Goal: Information Seeking & Learning: Learn about a topic

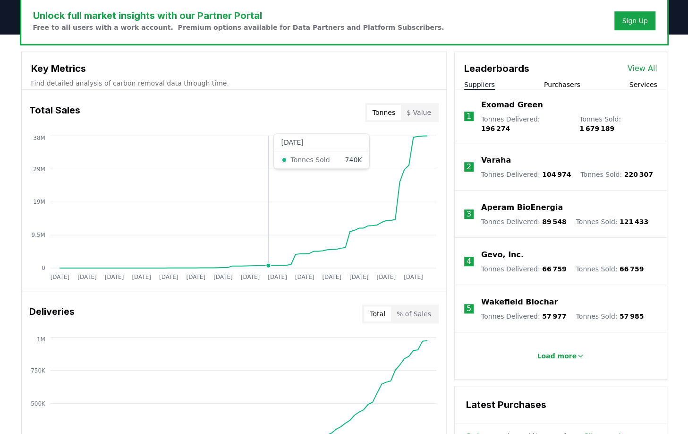
scroll to position [302, 0]
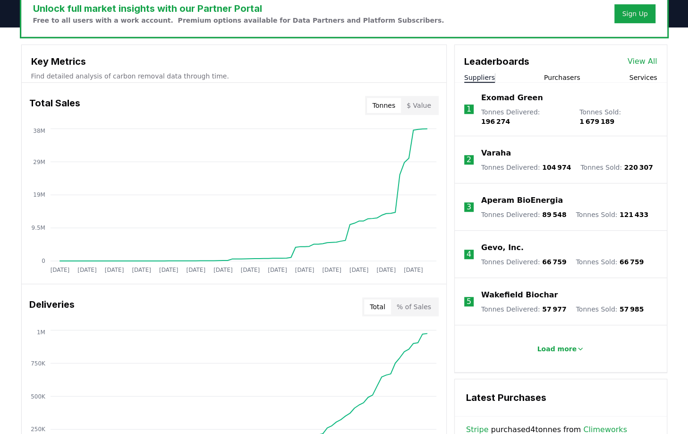
click at [514, 99] on p "Exomad Green" at bounding box center [512, 97] width 62 height 11
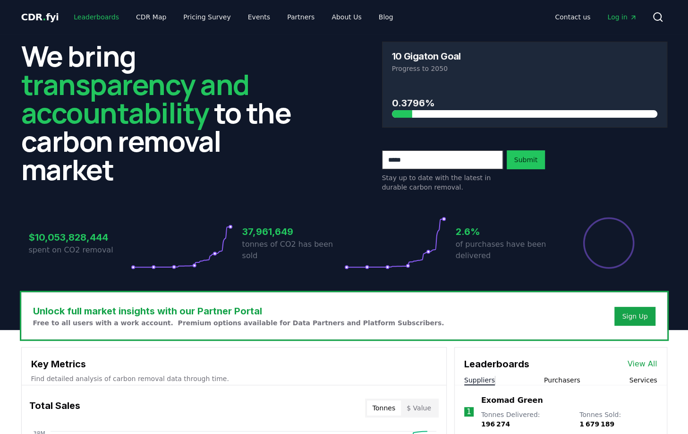
click at [80, 15] on link "Leaderboards" at bounding box center [96, 17] width 60 height 17
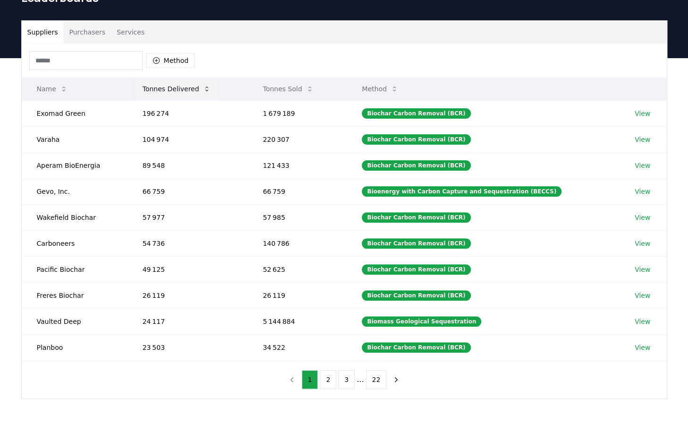
scroll to position [76, 0]
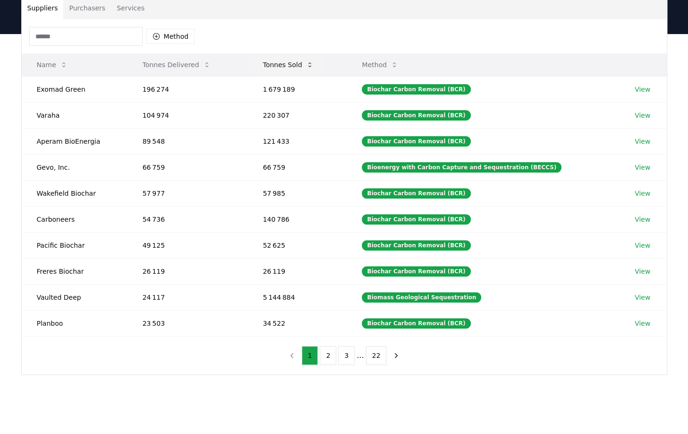
click at [291, 73] on button "Tonnes Sold" at bounding box center [289, 64] width 66 height 19
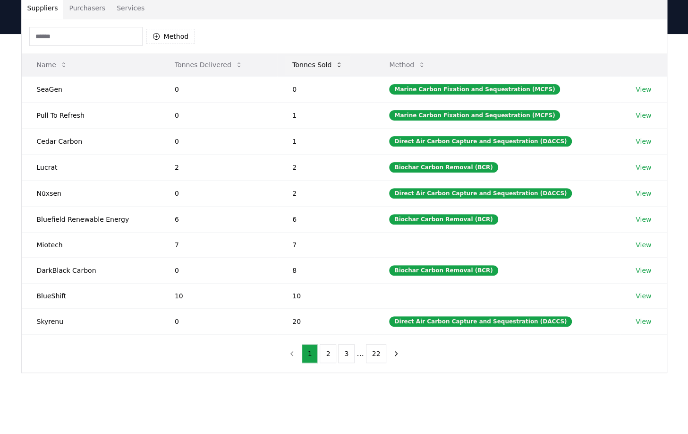
click at [303, 64] on button "Tonnes Sold" at bounding box center [318, 64] width 66 height 19
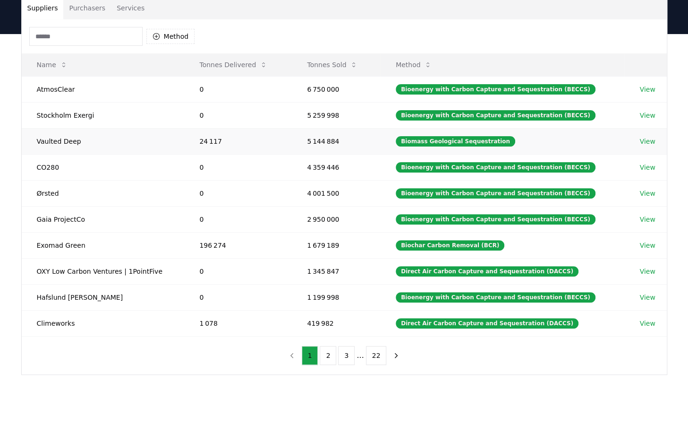
click at [648, 138] on link "View" at bounding box center [648, 141] width 16 height 9
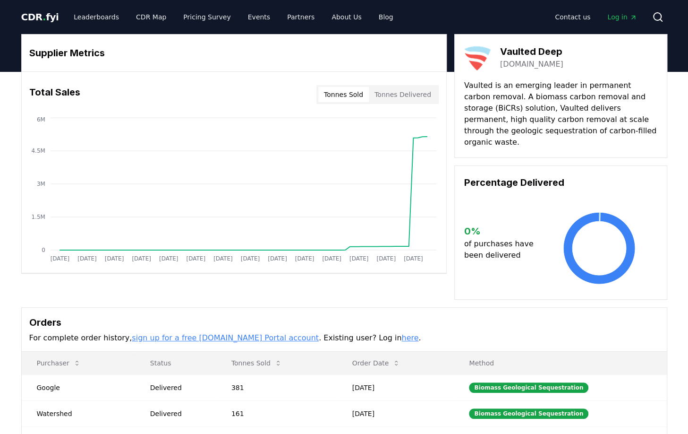
click at [506, 63] on link "vaulteddeep.com" at bounding box center [531, 64] width 63 height 11
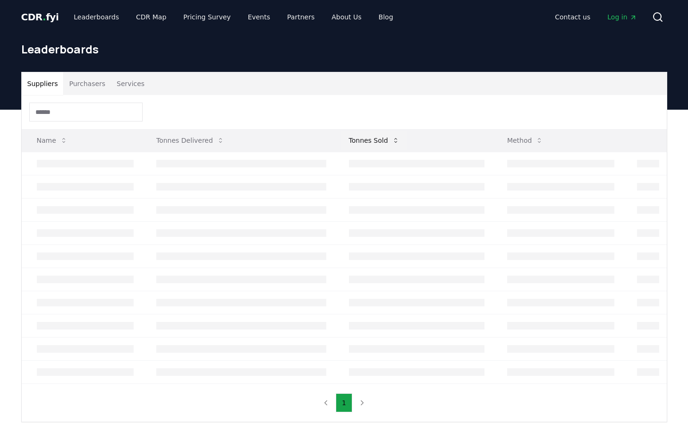
scroll to position [76, 0]
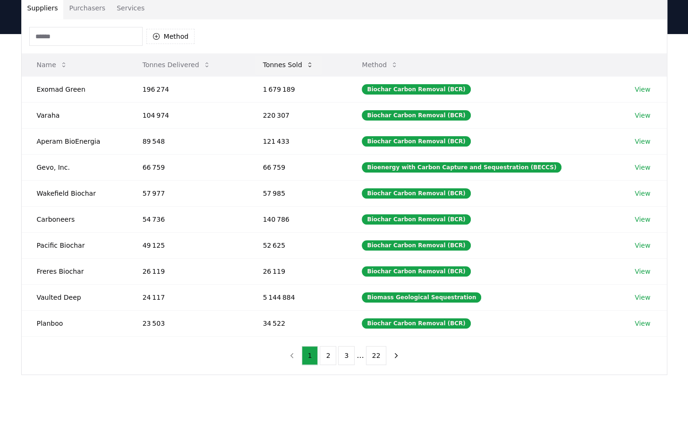
click at [296, 65] on button "Tonnes Sold" at bounding box center [289, 64] width 66 height 19
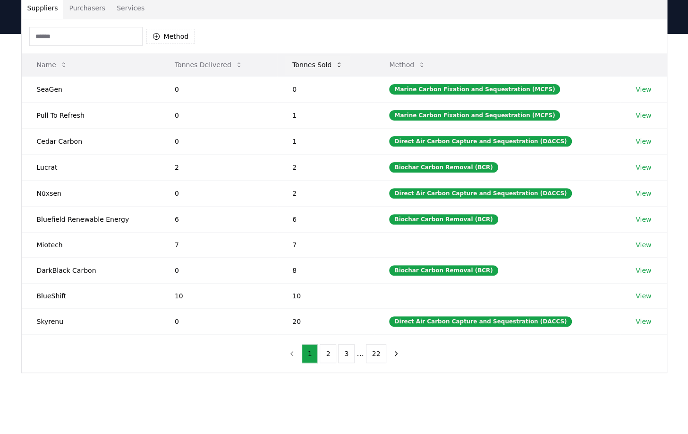
click at [318, 63] on button "Tonnes Sold" at bounding box center [318, 64] width 66 height 19
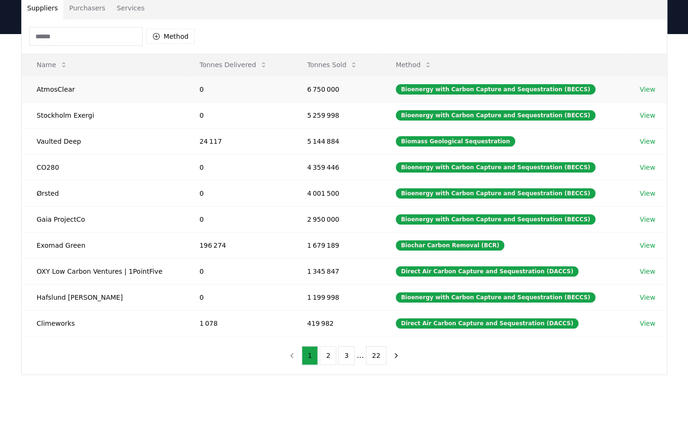
click at [647, 87] on link "View" at bounding box center [648, 89] width 16 height 9
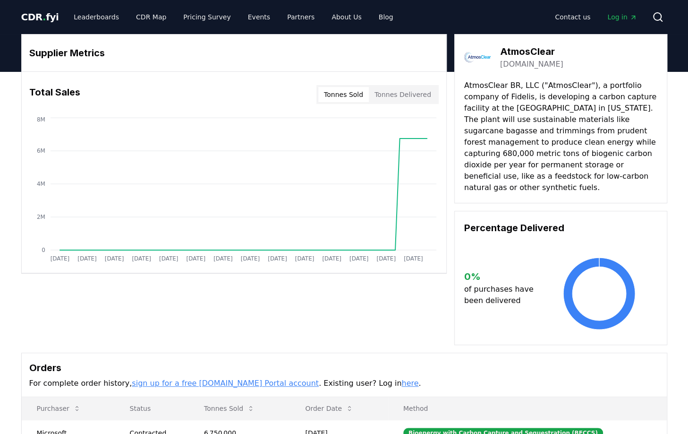
click at [523, 65] on link "atmosclear.earth" at bounding box center [531, 64] width 63 height 11
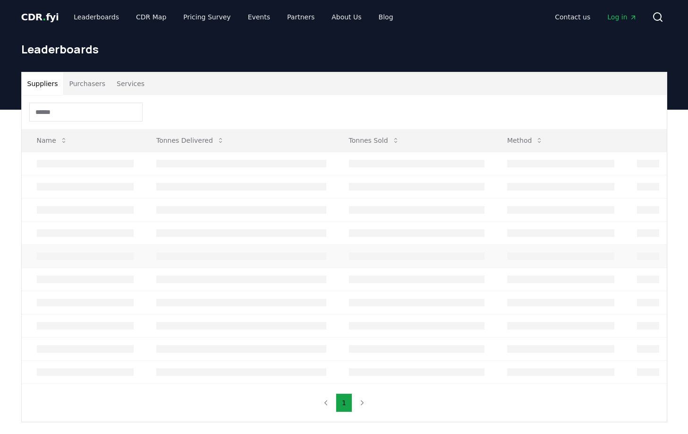
scroll to position [76, 0]
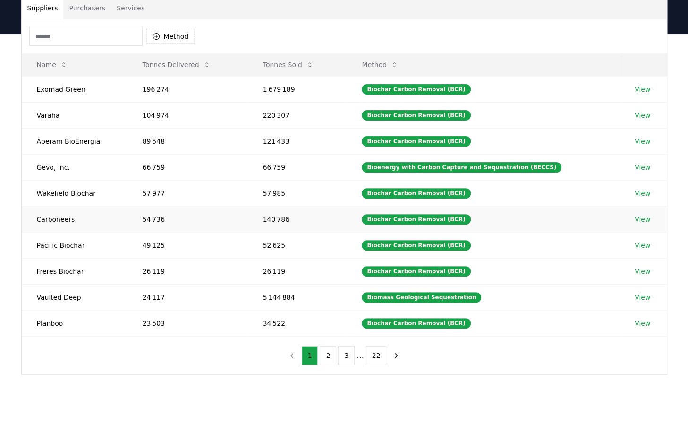
click at [640, 217] on link "View" at bounding box center [643, 219] width 16 height 9
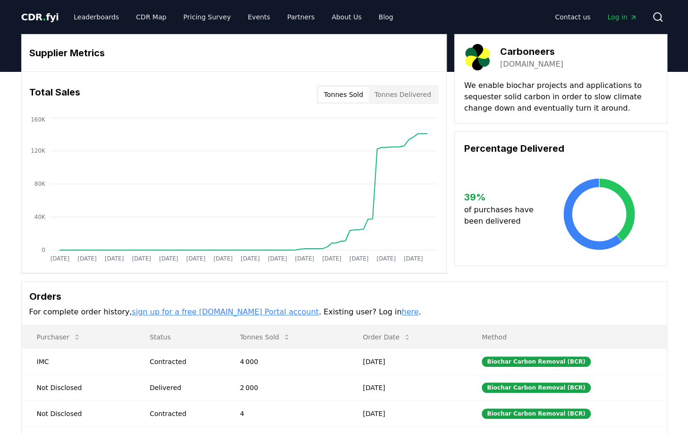
click at [526, 65] on link "dutchcarboneers.com" at bounding box center [531, 64] width 63 height 11
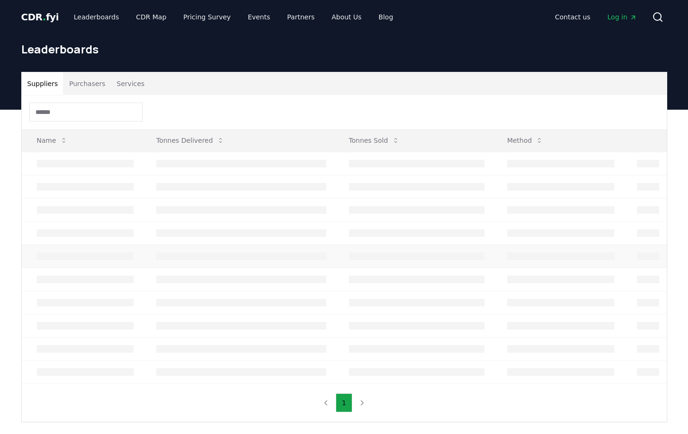
scroll to position [76, 0]
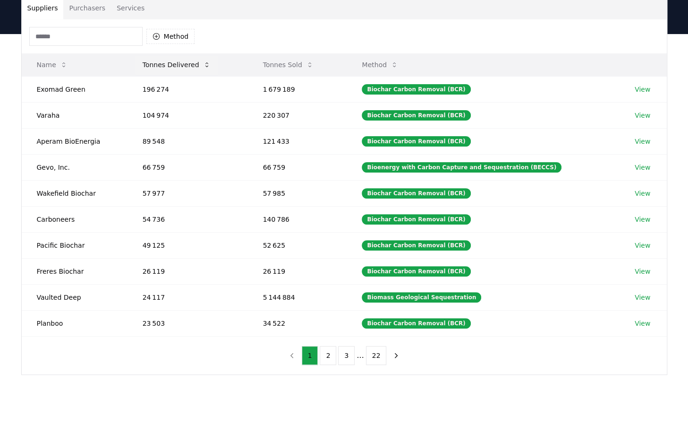
click at [183, 64] on button "Tonnes Delivered" at bounding box center [176, 64] width 83 height 19
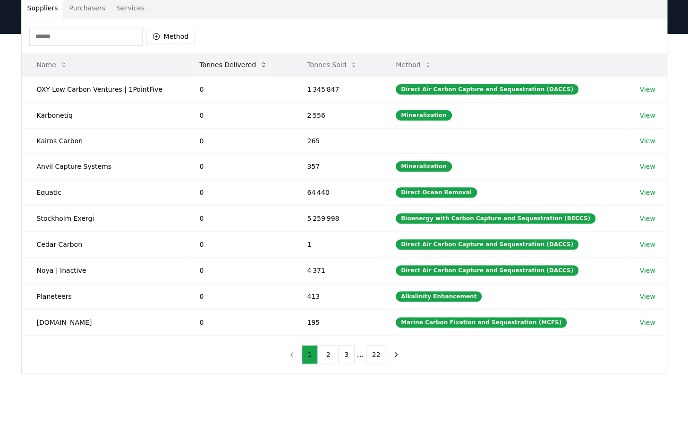
click at [241, 59] on button "Tonnes Delivered" at bounding box center [233, 64] width 83 height 19
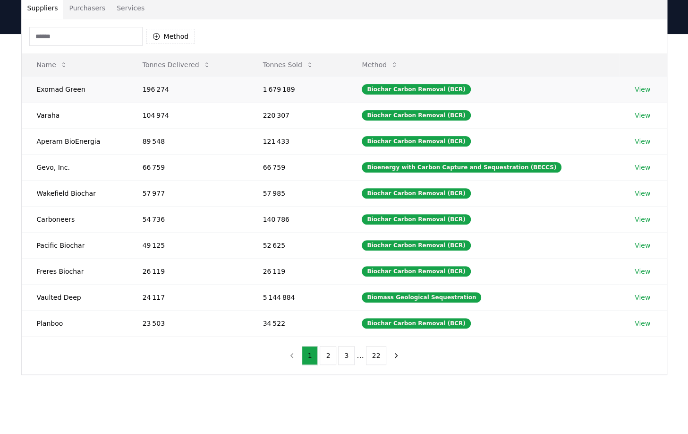
click at [639, 88] on link "View" at bounding box center [643, 89] width 16 height 9
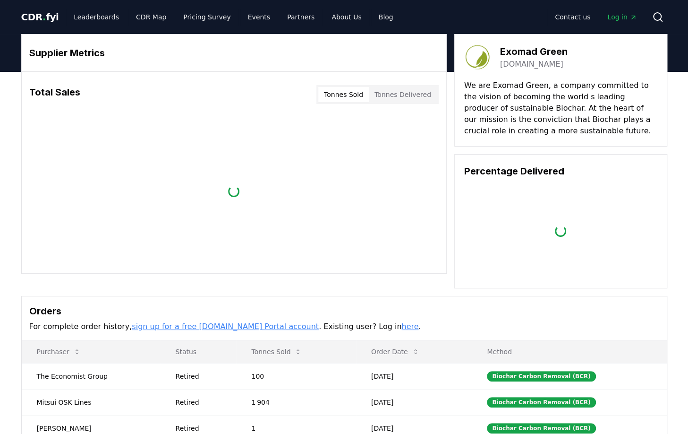
click at [519, 65] on link "[DOMAIN_NAME]" at bounding box center [531, 64] width 63 height 11
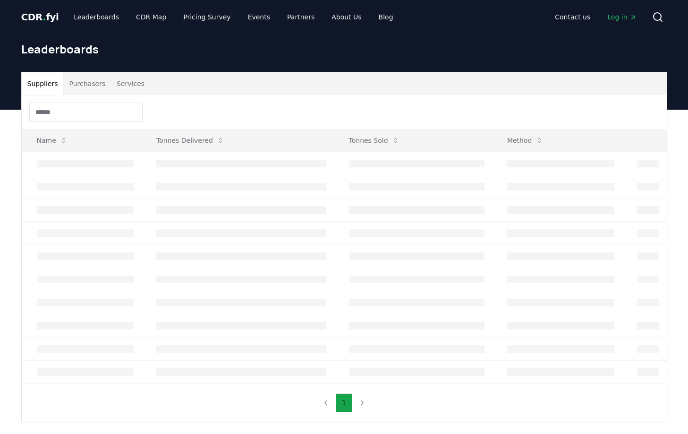
scroll to position [76, 0]
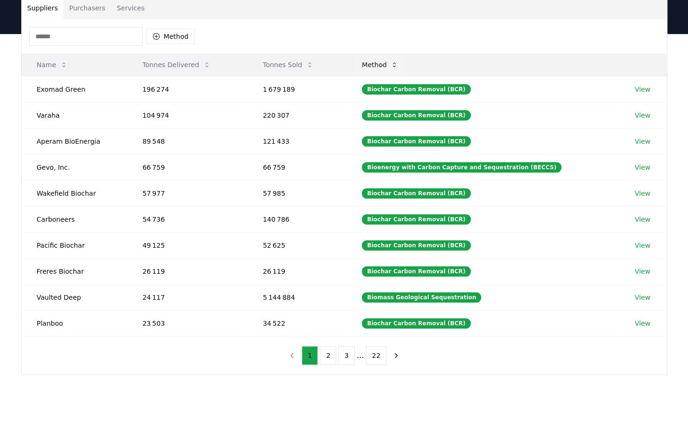
click at [392, 67] on button "Method" at bounding box center [380, 64] width 52 height 19
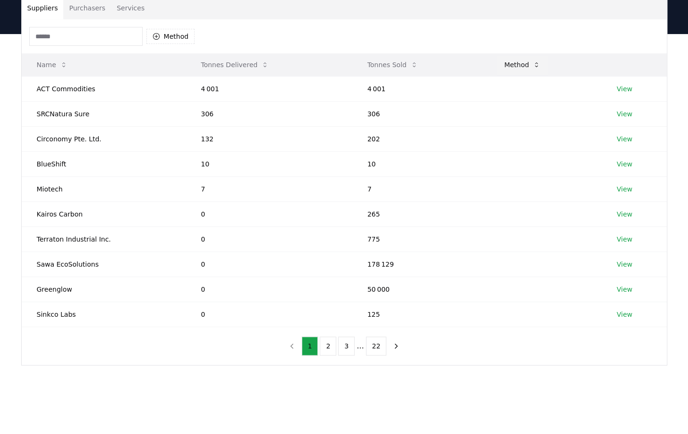
click at [523, 64] on button "Method" at bounding box center [523, 64] width 52 height 19
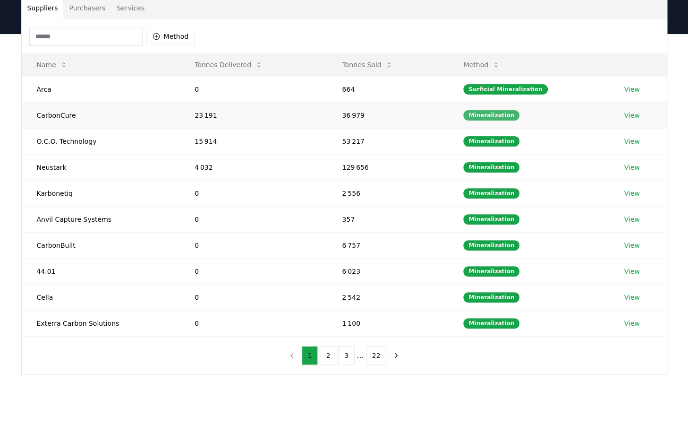
click at [495, 116] on div "Mineralization" at bounding box center [492, 115] width 56 height 10
click at [630, 114] on link "View" at bounding box center [632, 115] width 16 height 9
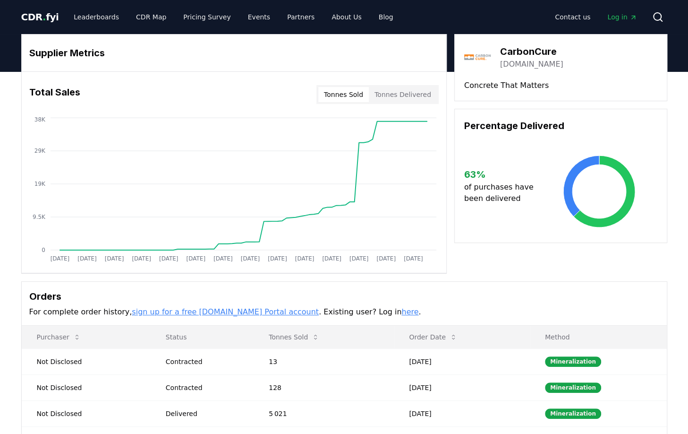
click at [527, 66] on link "[DOMAIN_NAME]" at bounding box center [531, 64] width 63 height 11
